Goal: Navigation & Orientation: Find specific page/section

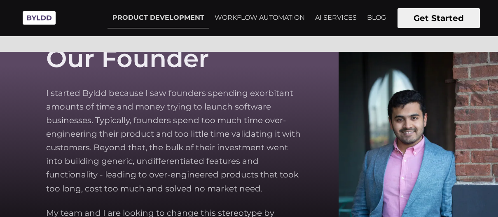
scroll to position [2052, 0]
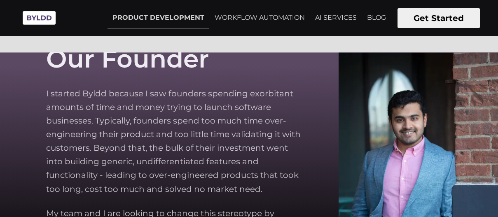
click at [32, 19] on img at bounding box center [39, 18] width 41 height 23
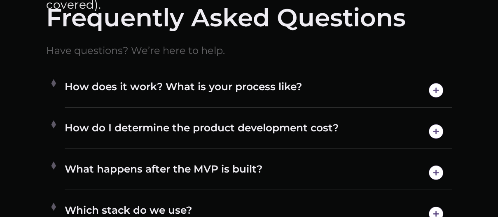
scroll to position [3728, 0]
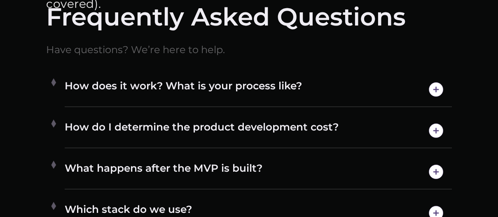
click at [435, 90] on img at bounding box center [436, 89] width 21 height 21
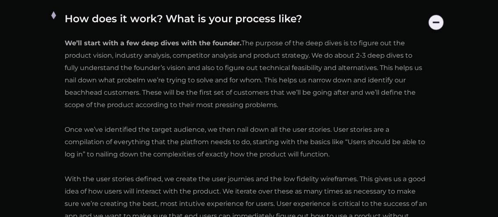
scroll to position [3798, 0]
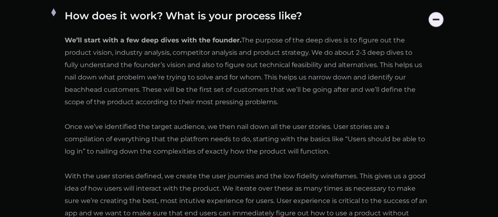
click at [434, 12] on img at bounding box center [436, 19] width 21 height 21
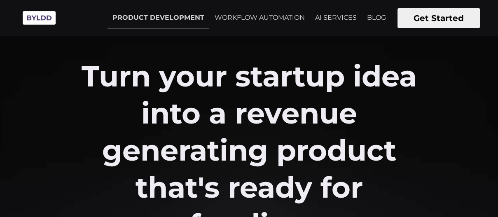
scroll to position [0, 0]
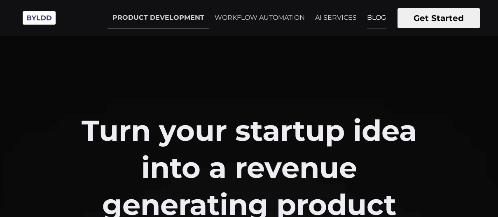
click at [371, 16] on link "BLOG" at bounding box center [376, 17] width 29 height 21
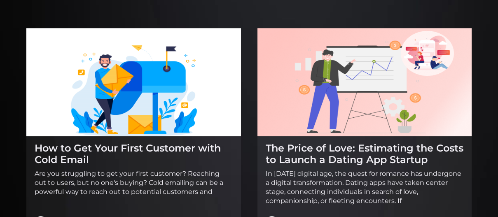
scroll to position [1180, 0]
